Goal: Information Seeking & Learning: Find specific page/section

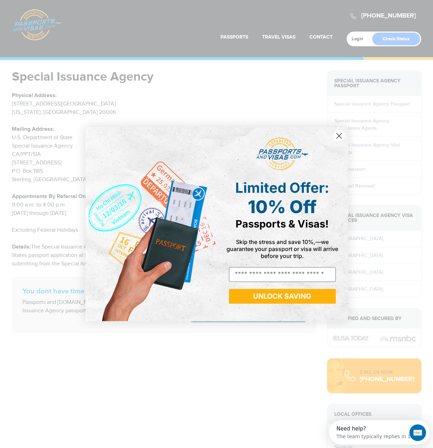
click at [337, 137] on circle "Close dialog" at bounding box center [339, 136] width 12 height 12
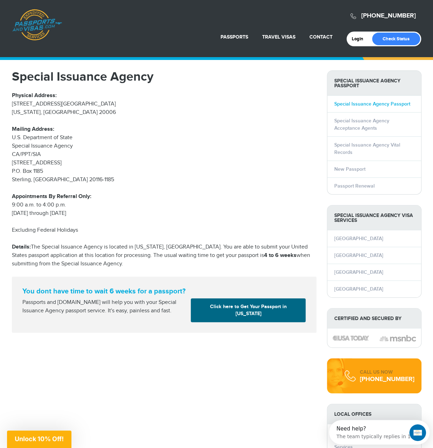
click at [352, 103] on body "720-964-1576 Passports & Visas.com Login Check Status Passports Passport Renewa…" at bounding box center [216, 224] width 433 height 448
click at [351, 103] on link "Special Issuance Agency Passport" at bounding box center [373, 104] width 76 height 6
